Goal: Information Seeking & Learning: Understand process/instructions

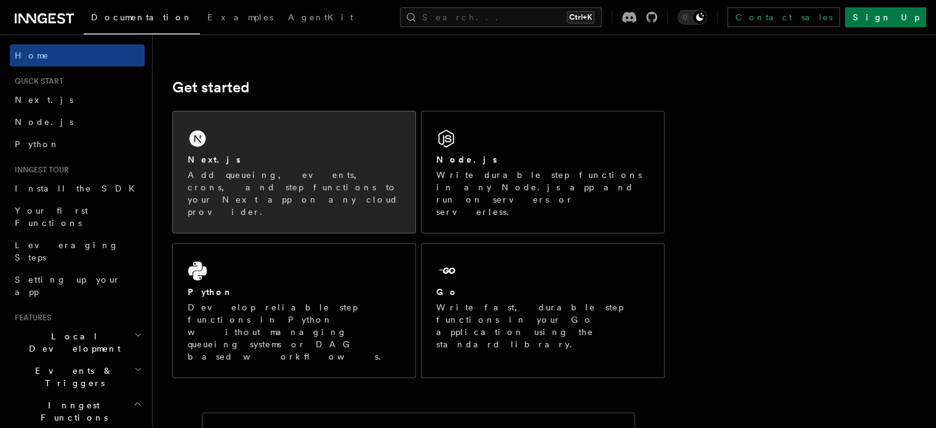
scroll to position [143, 0]
click at [276, 180] on p "Add queueing, events, crons, and step functions to your Next app on any cloud p…" at bounding box center [294, 195] width 213 height 49
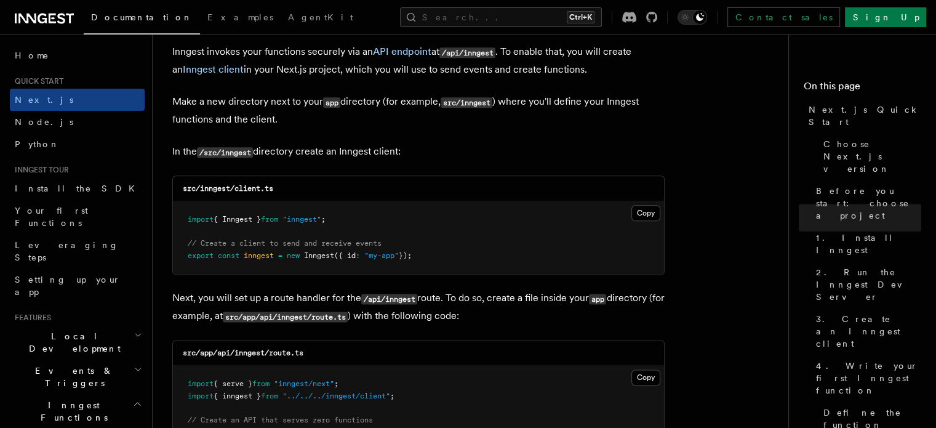
scroll to position [1488, 0]
click at [652, 208] on button "Copy Copied" at bounding box center [645, 212] width 29 height 16
click at [646, 212] on button "Copy Copied" at bounding box center [645, 212] width 29 height 16
click at [379, 155] on p "In the /src/inngest directory create an Inngest client:" at bounding box center [418, 151] width 492 height 18
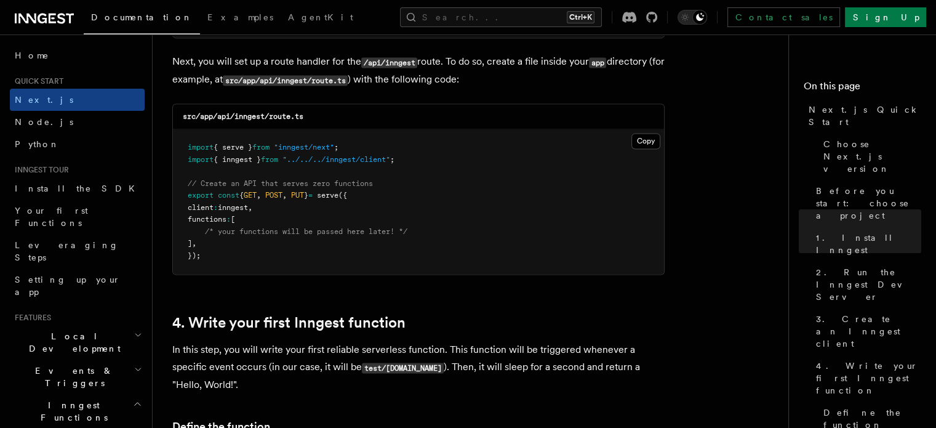
scroll to position [1733, 0]
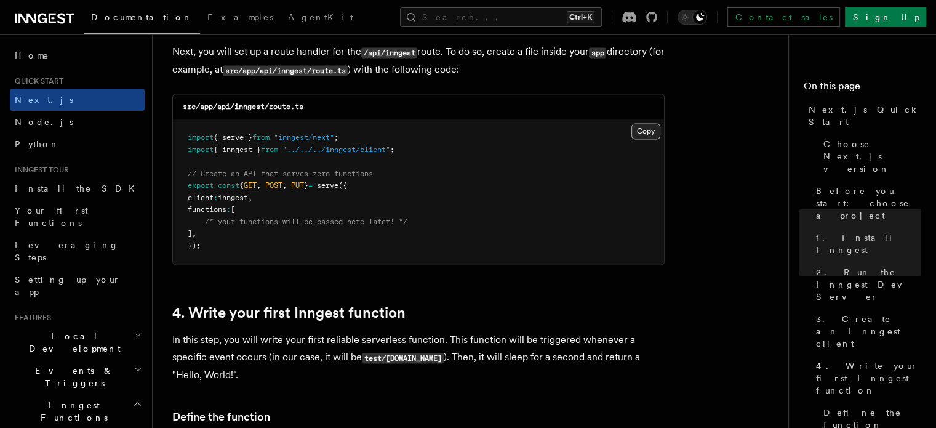
click at [646, 129] on button "Copy Copied" at bounding box center [645, 131] width 29 height 16
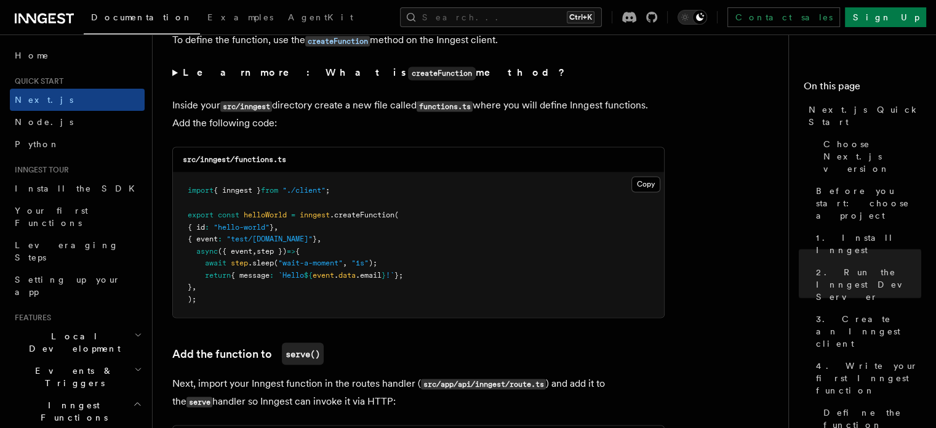
scroll to position [2137, 0]
click at [640, 185] on button "Copy Copied" at bounding box center [645, 184] width 29 height 16
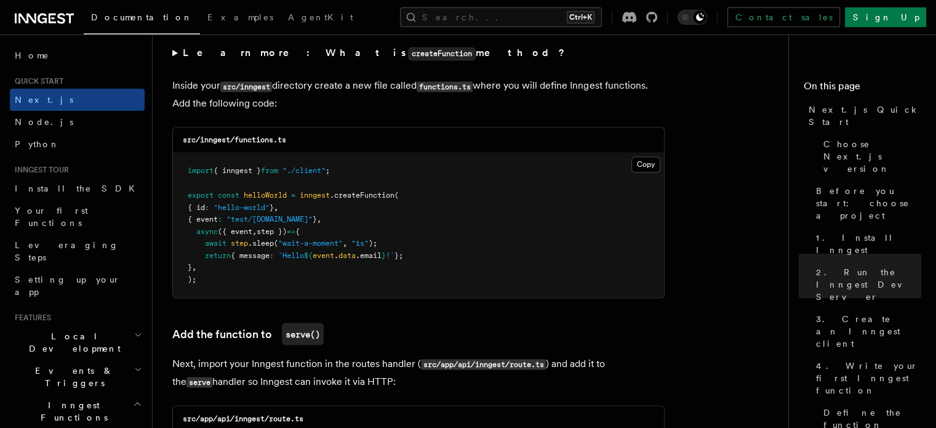
scroll to position [2157, 0]
